Goal: Task Accomplishment & Management: Manage account settings

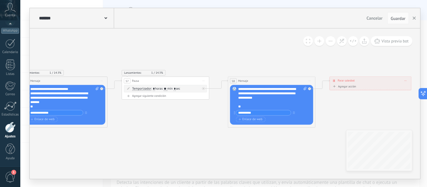
drag, startPoint x: 269, startPoint y: 101, endPoint x: 369, endPoint y: 107, distance: 100.4
click at [369, 107] on icon at bounding box center [28, 62] width 983 height 347
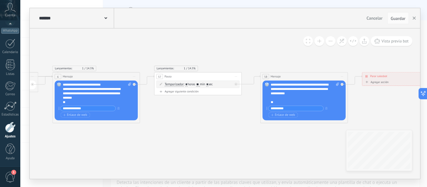
drag, startPoint x: 142, startPoint y: 110, endPoint x: 172, endPoint y: 106, distance: 30.9
click at [172, 106] on icon at bounding box center [60, 58] width 983 height 347
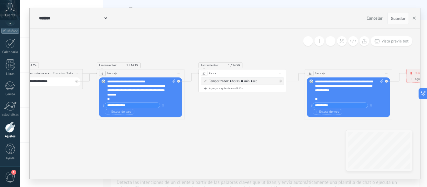
drag, startPoint x: 161, startPoint y: 109, endPoint x: 206, endPoint y: 106, distance: 44.8
click at [206, 106] on icon at bounding box center [105, 55] width 983 height 347
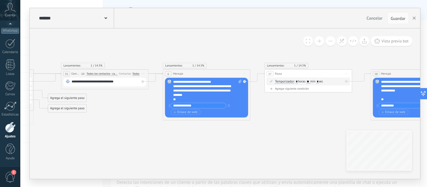
drag, startPoint x: 151, startPoint y: 133, endPoint x: 187, endPoint y: 132, distance: 36.5
click at [187, 132] on icon at bounding box center [171, 55] width 983 height 347
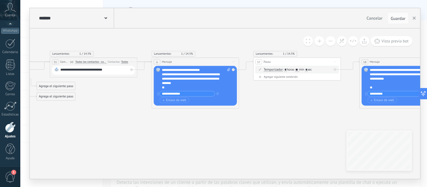
drag, startPoint x: 277, startPoint y: 114, endPoint x: 274, endPoint y: 105, distance: 10.2
click at [275, 104] on icon at bounding box center [159, 43] width 983 height 347
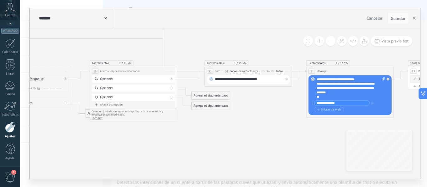
drag, startPoint x: 168, startPoint y: 121, endPoint x: 245, endPoint y: 120, distance: 76.5
click at [245, 120] on icon at bounding box center [314, 53] width 983 height 347
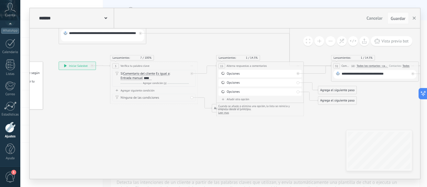
drag, startPoint x: 250, startPoint y: 126, endPoint x: 329, endPoint y: 120, distance: 80.1
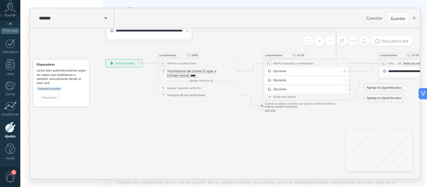
drag, startPoint x: 167, startPoint y: 125, endPoint x: 187, endPoint y: 128, distance: 20.0
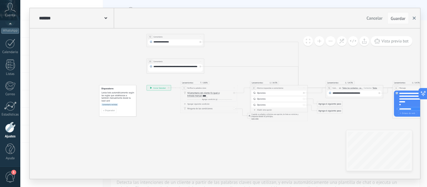
click at [415, 19] on button "button" at bounding box center [413, 18] width 9 height 12
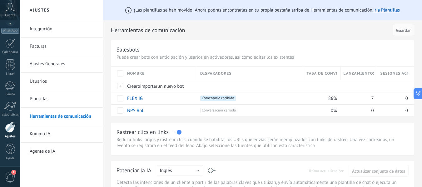
click at [82, 119] on link "Herramientas de comunicación" at bounding box center [63, 116] width 67 height 17
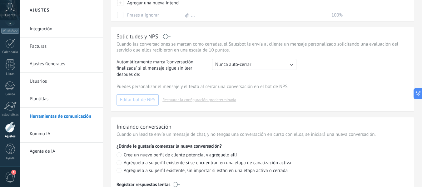
scroll to position [215, 0]
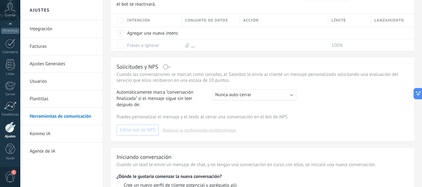
click at [71, 117] on link "Herramientas de comunicación" at bounding box center [63, 116] width 67 height 17
click at [61, 155] on link "Agente de IA" at bounding box center [63, 151] width 67 height 17
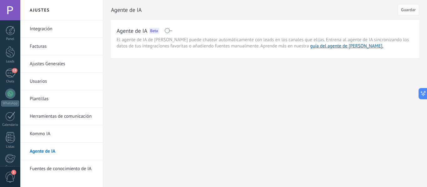
click at [169, 30] on span at bounding box center [168, 30] width 8 height 5
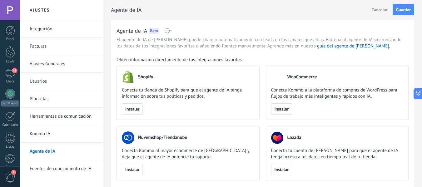
click at [376, 12] on span "Cancelar" at bounding box center [380, 9] width 16 height 4
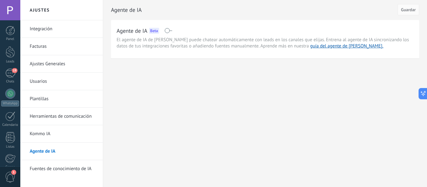
click at [65, 169] on link "Fuentes de conocimiento de IA" at bounding box center [63, 168] width 67 height 17
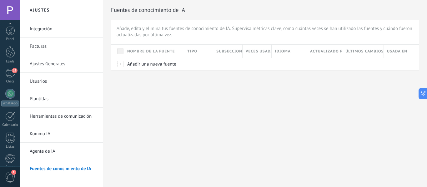
scroll to position [73, 0]
